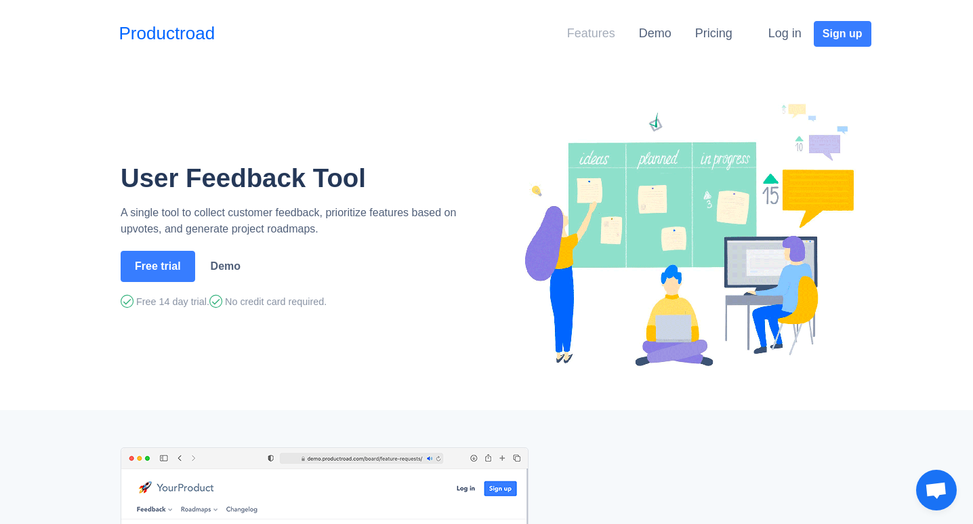
click at [599, 33] on link "Features" at bounding box center [591, 33] width 48 height 14
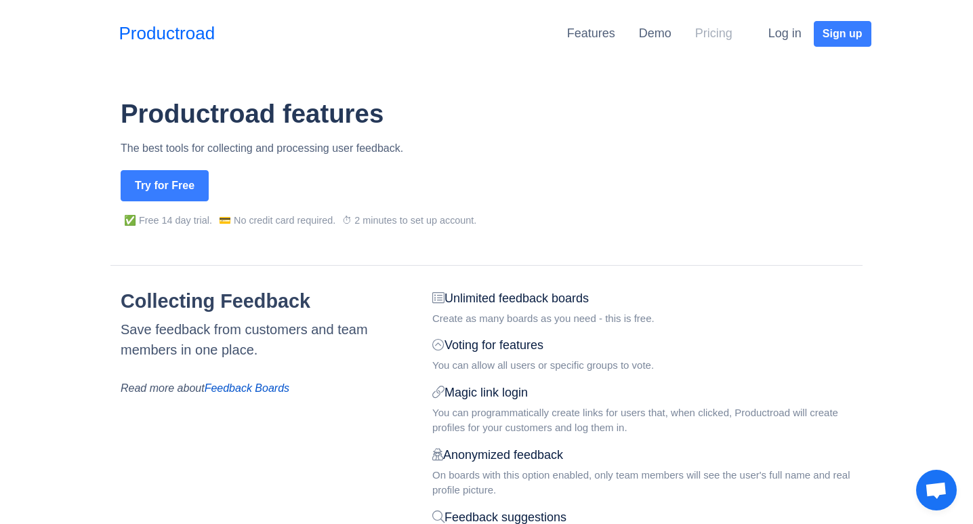
click at [717, 33] on link "Pricing" at bounding box center [713, 33] width 37 height 14
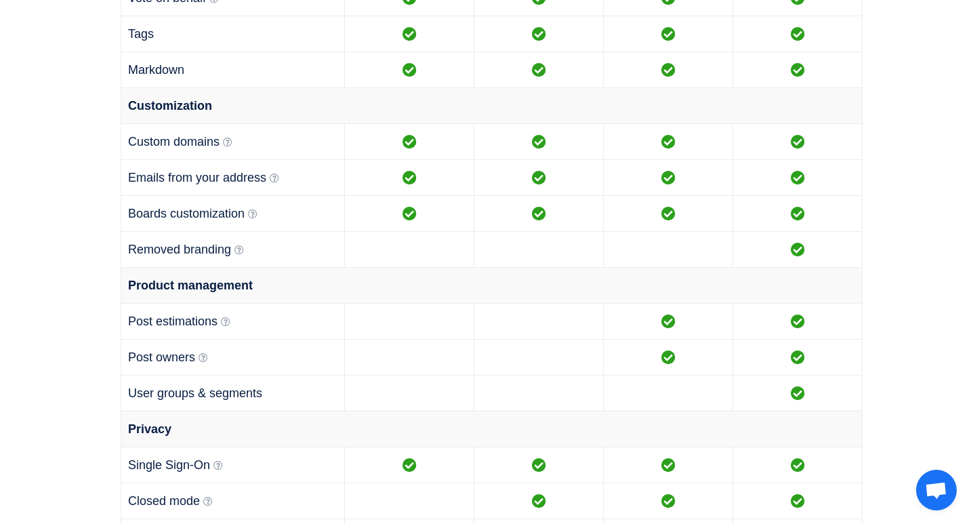
scroll to position [937, 0]
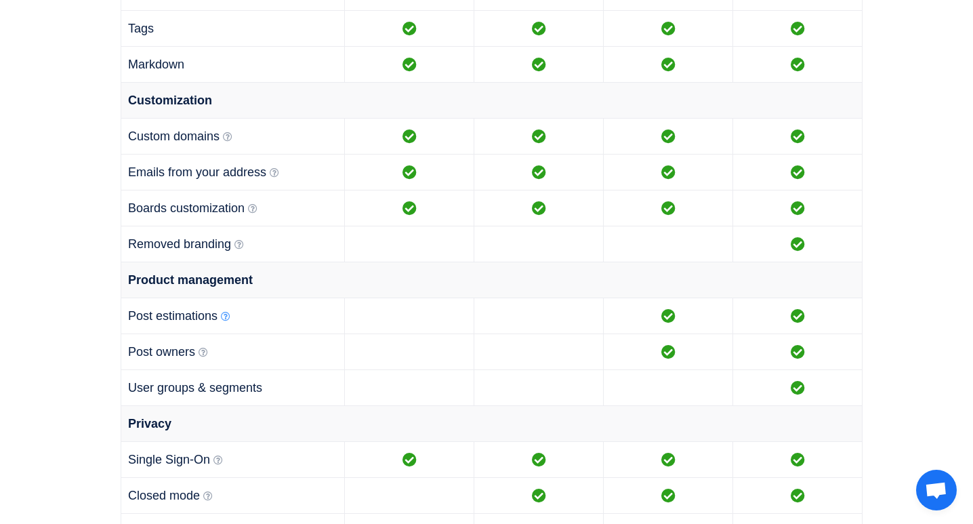
click at [224, 317] on icon at bounding box center [225, 316] width 9 height 9
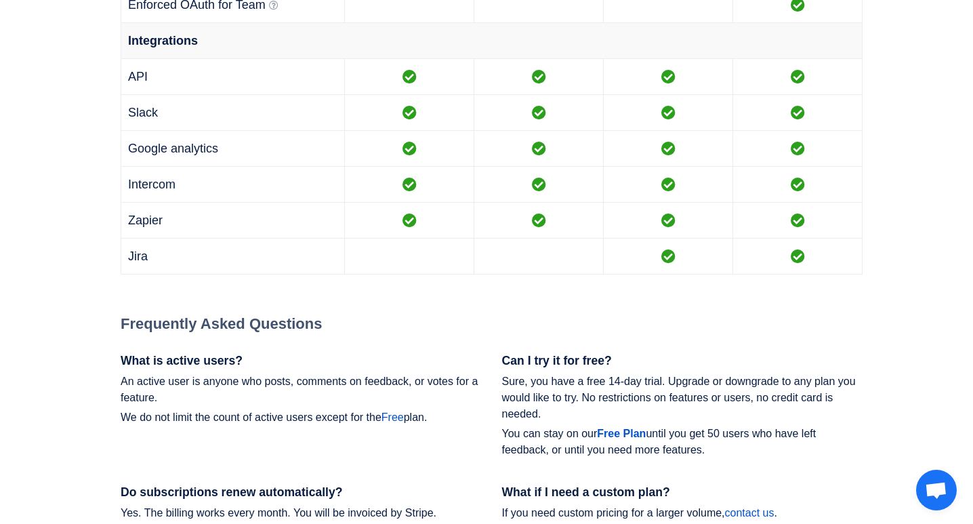
scroll to position [1598, 0]
